Goal: Book appointment/travel/reservation

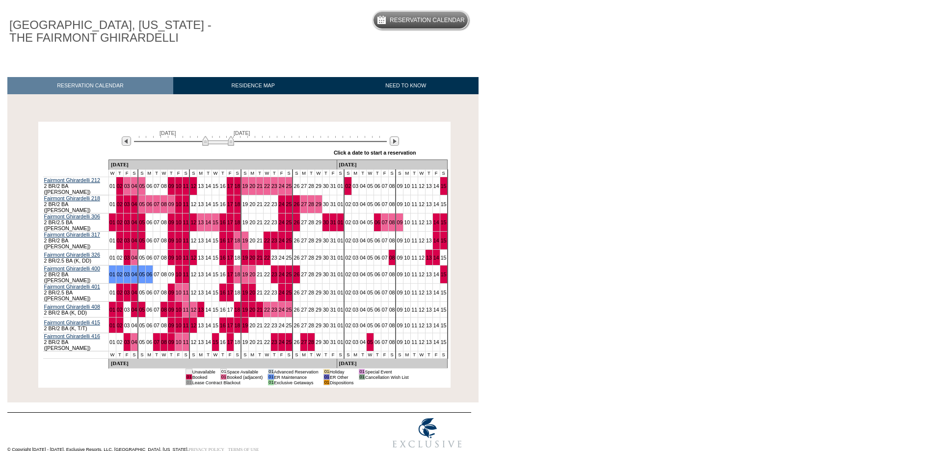
scroll to position [84, 0]
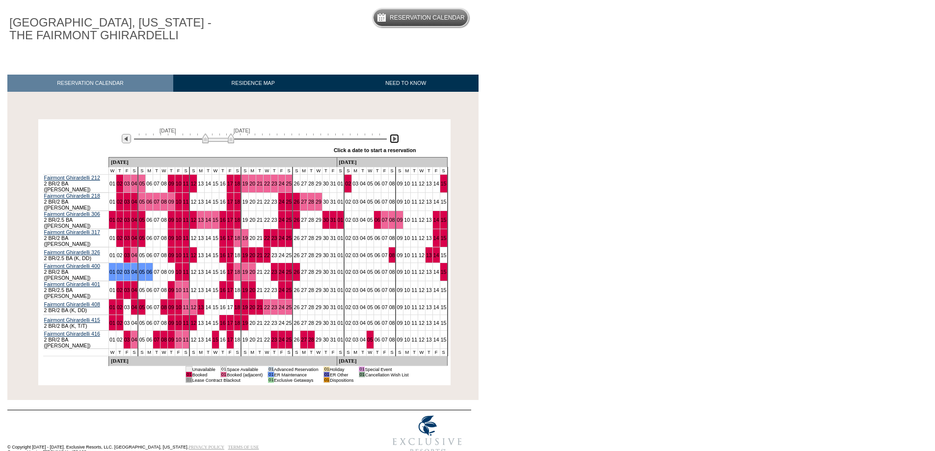
click at [395, 141] on img at bounding box center [394, 138] width 9 height 9
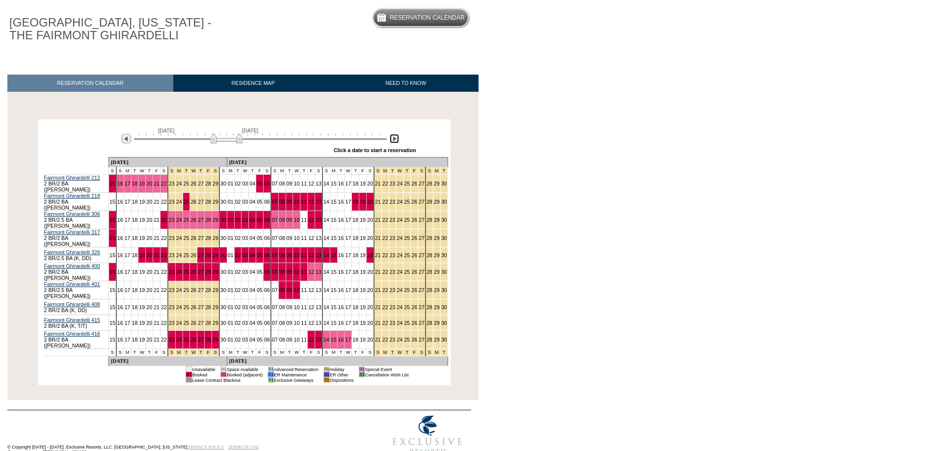
click at [395, 141] on img at bounding box center [394, 138] width 9 height 9
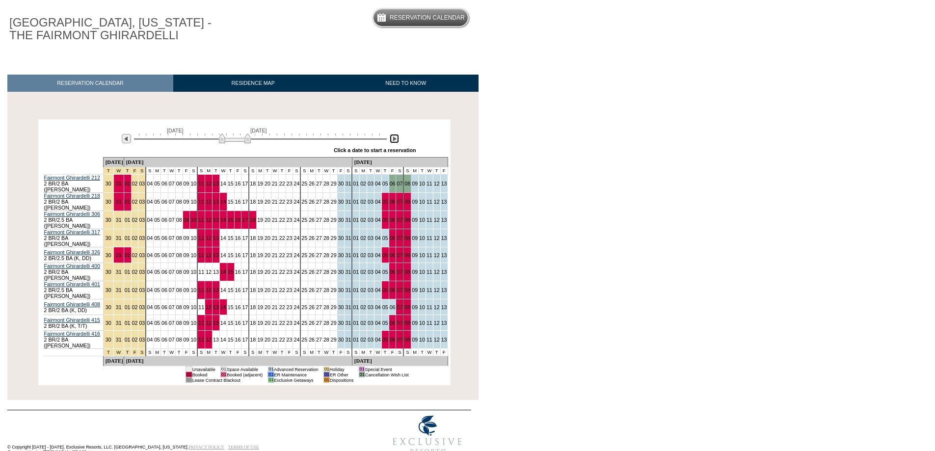
click at [395, 141] on img at bounding box center [394, 138] width 9 height 9
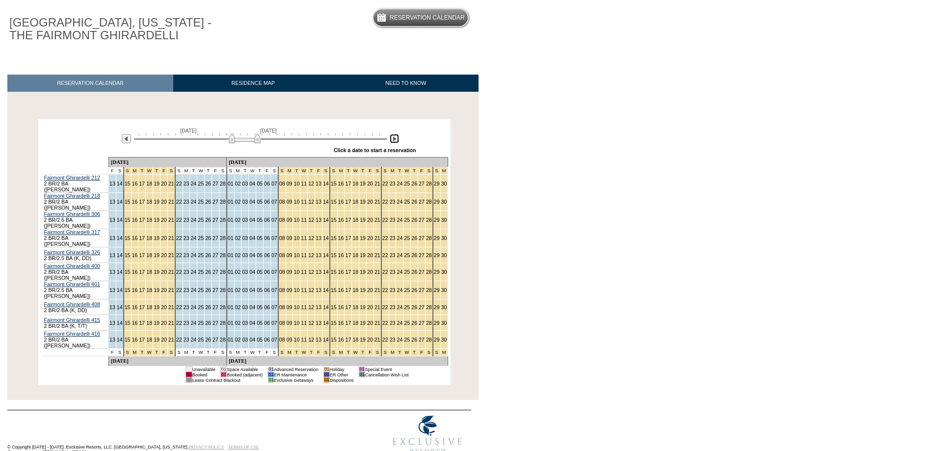
click at [256, 139] on img at bounding box center [245, 139] width 32 height 10
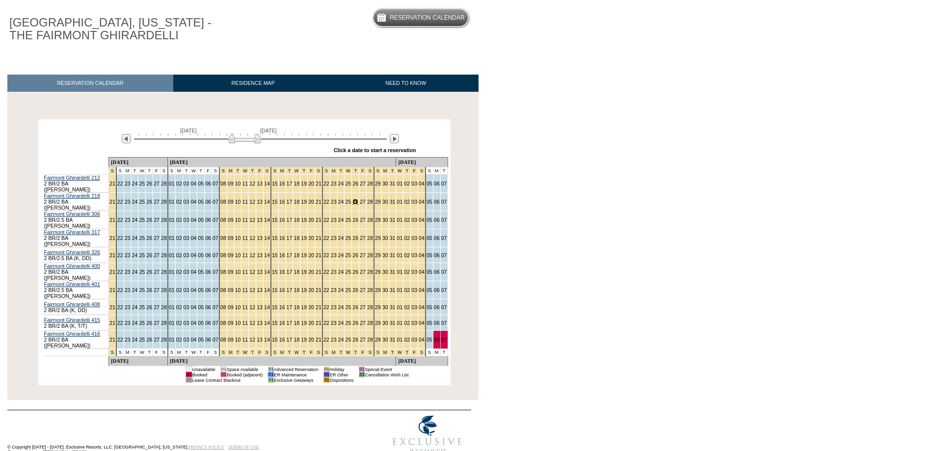
click at [353, 202] on link "26" at bounding box center [356, 202] width 6 height 6
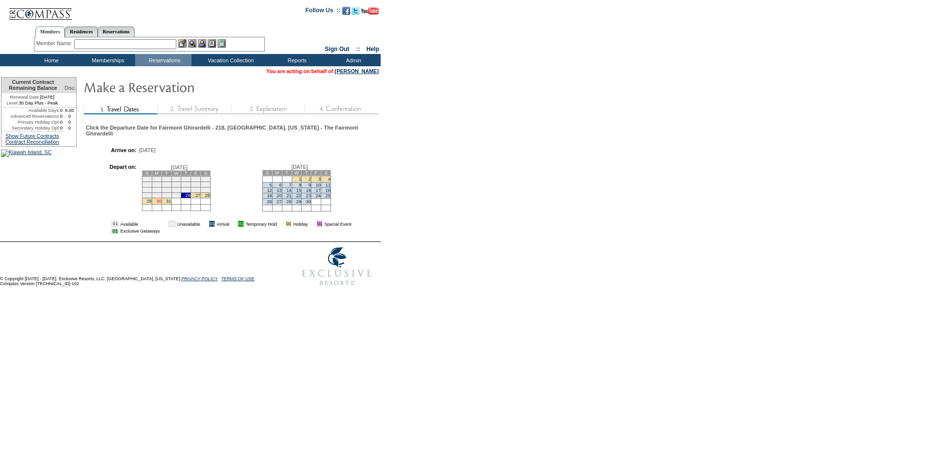
click at [161, 204] on link "30" at bounding box center [158, 201] width 5 height 5
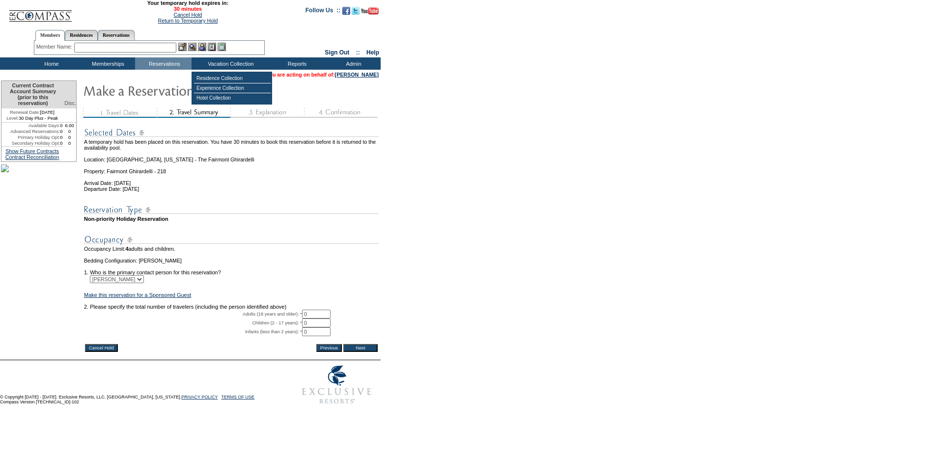
click at [97, 352] on input "Cancel Hold" at bounding box center [101, 348] width 33 height 8
